Goal: Information Seeking & Learning: Learn about a topic

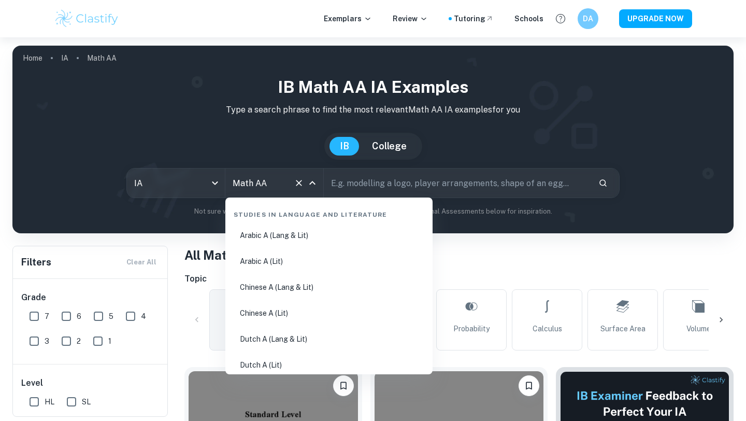
click at [268, 186] on input "Math AA" at bounding box center [260, 183] width 60 height 20
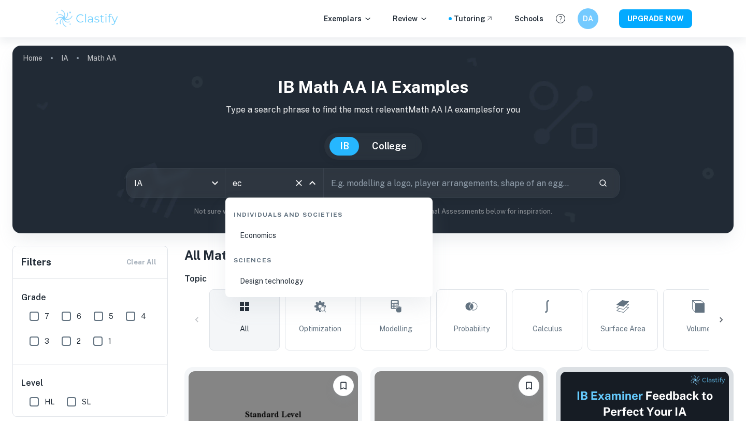
click at [292, 230] on li "Economics" at bounding box center [328, 235] width 199 height 24
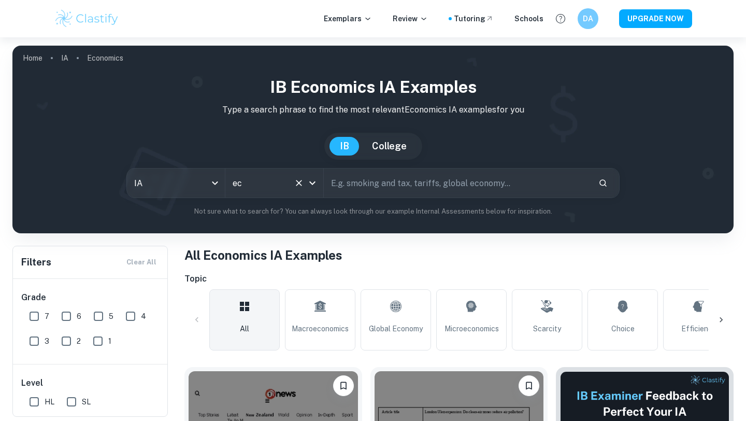
type input "Economics"
click at [368, 181] on input "text" at bounding box center [457, 182] width 266 height 29
click at [316, 323] on span "Macroeconomics" at bounding box center [320, 328] width 57 height 11
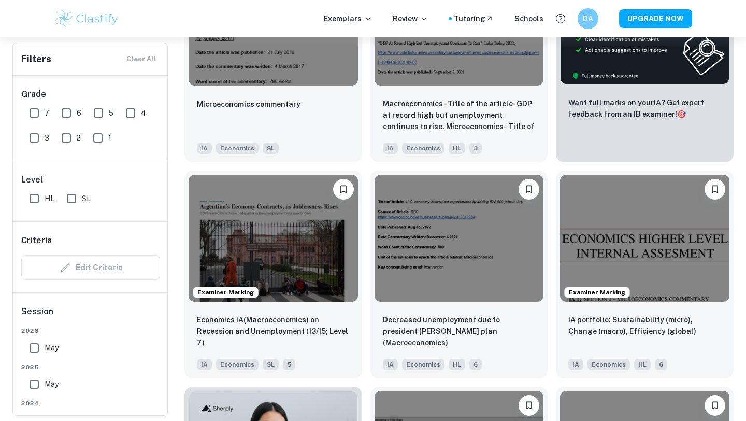
scroll to position [413, 0]
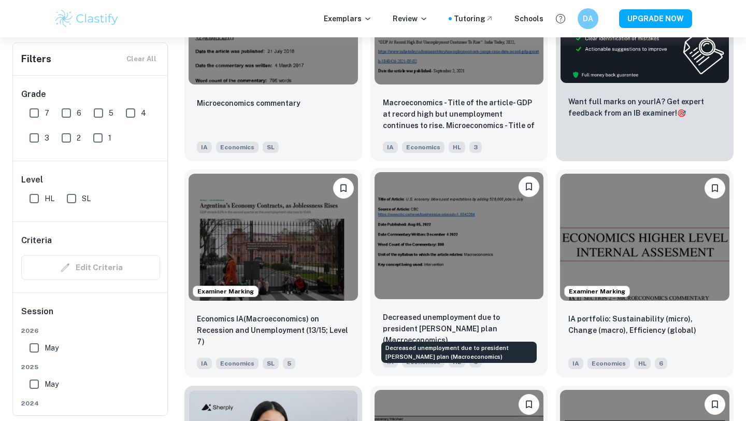
click at [478, 316] on p "Decreased unemployment due to president [PERSON_NAME] plan (Macroeconomics)" at bounding box center [459, 328] width 153 height 34
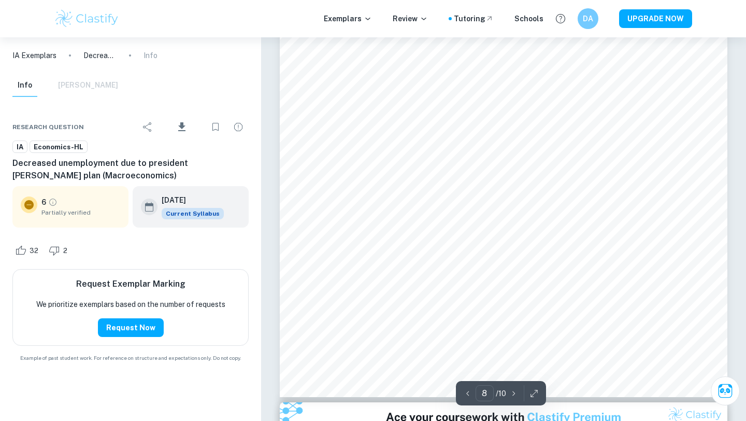
scroll to position [4462, 0]
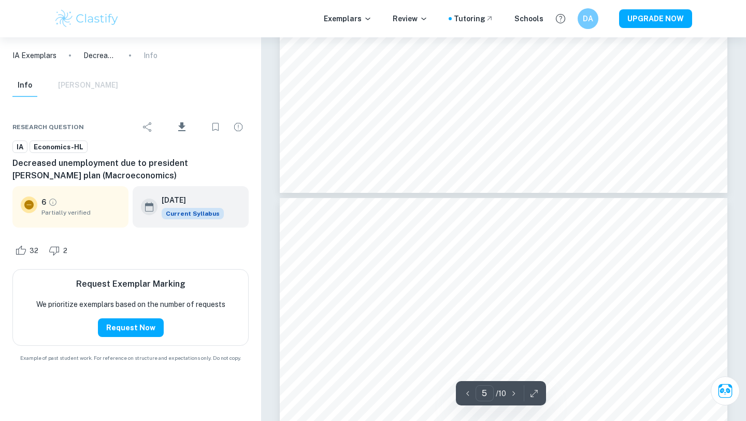
type input "6"
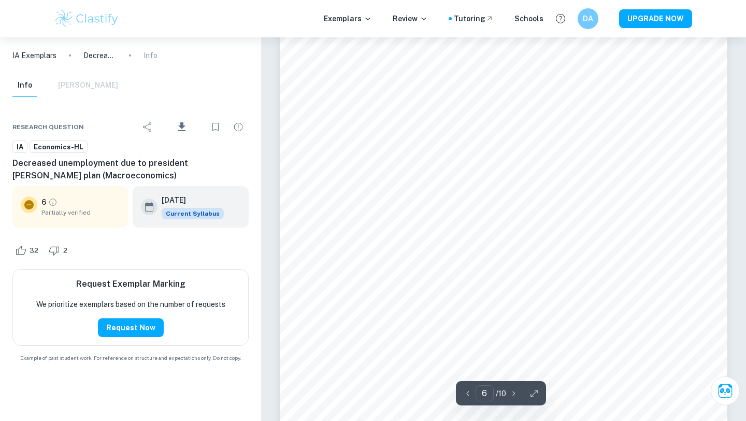
scroll to position [3112, 0]
